Goal: Transaction & Acquisition: Download file/media

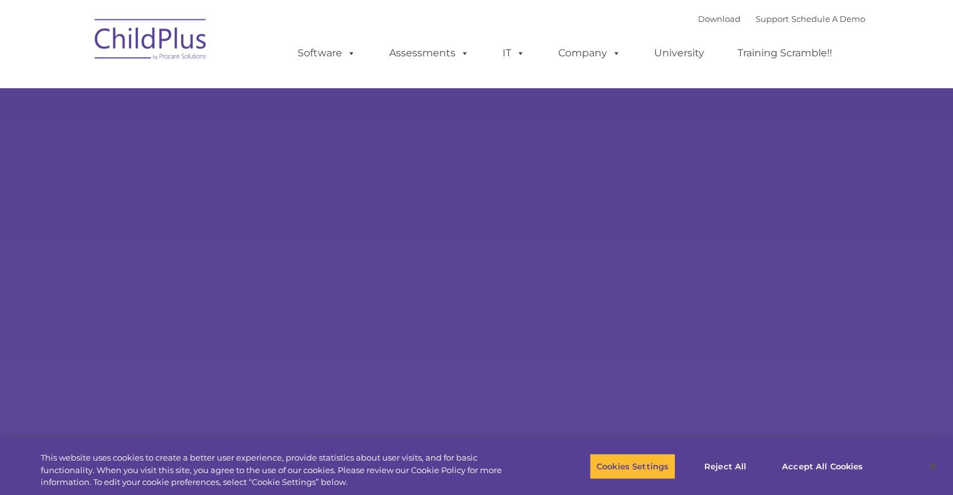
select select "MEDIUM"
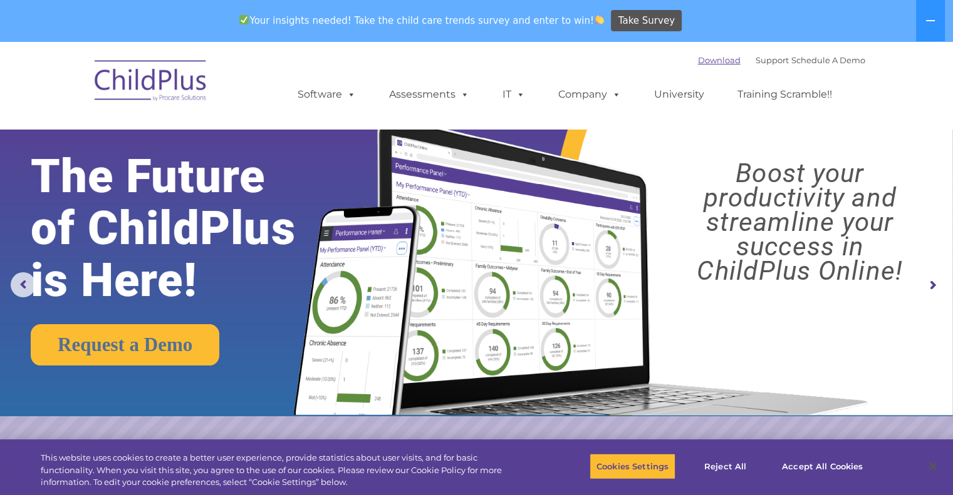
click at [703, 58] on link "Download" at bounding box center [719, 60] width 43 height 10
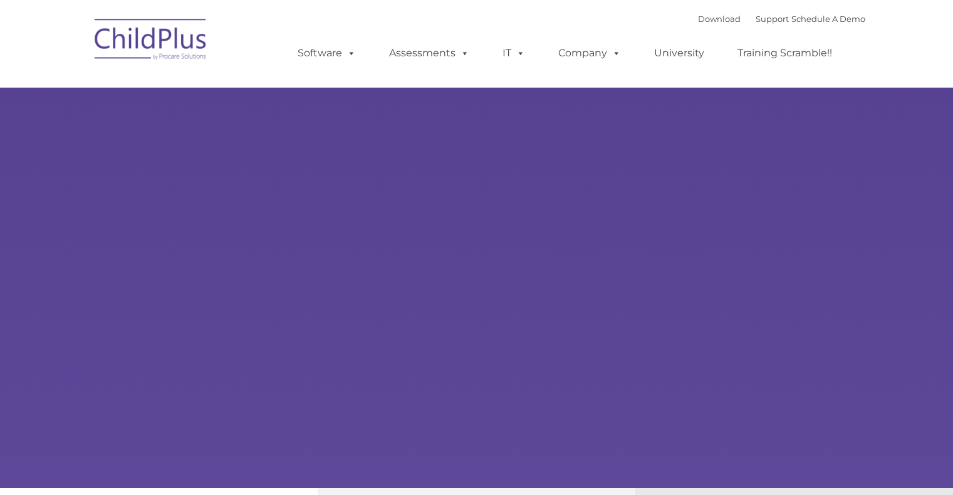
type input ""
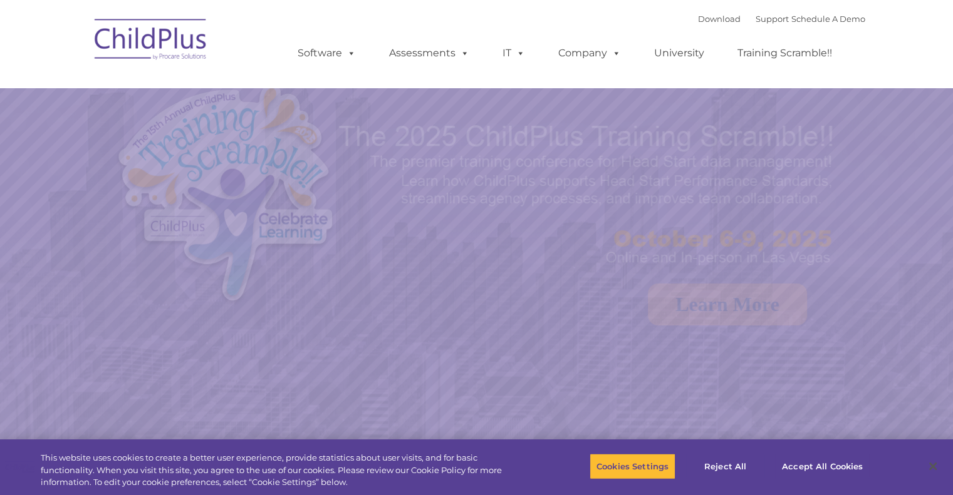
select select "MEDIUM"
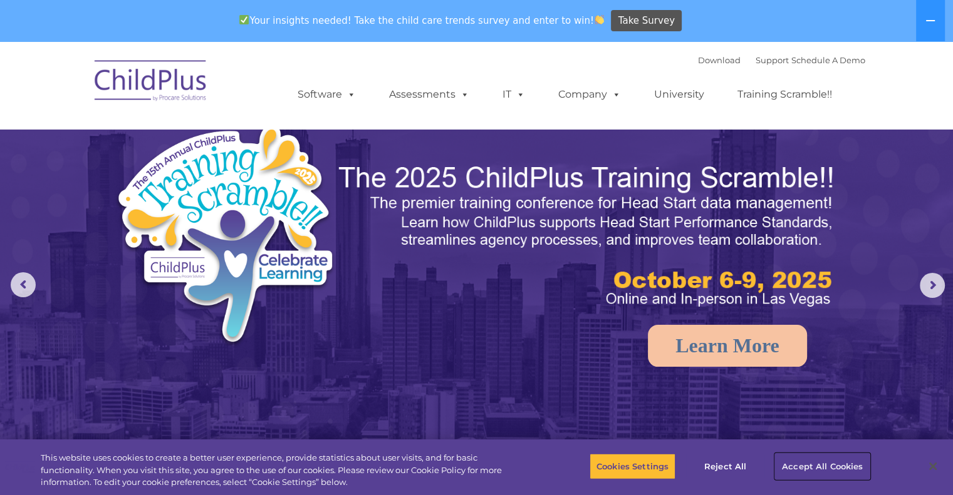
click at [826, 463] on button "Accept All Cookies" at bounding box center [822, 466] width 95 height 26
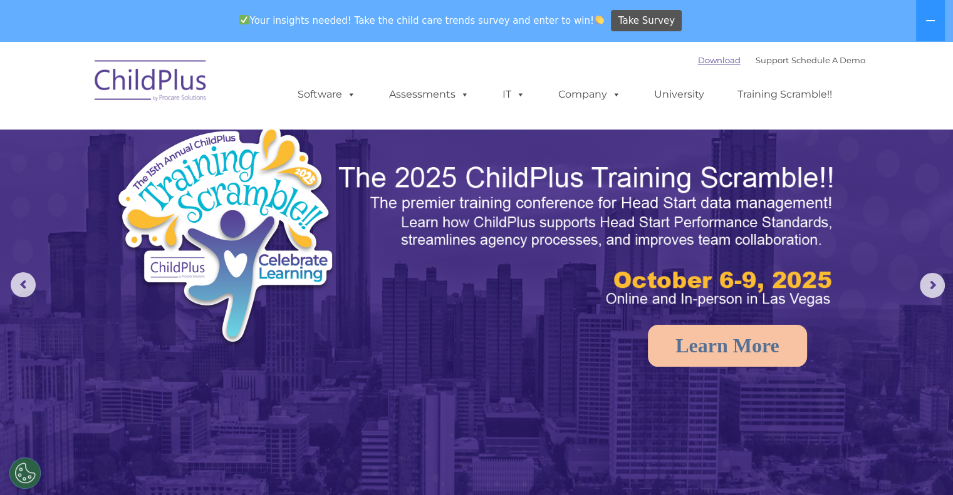
click at [698, 63] on link "Download" at bounding box center [719, 60] width 43 height 10
